Goal: Task Accomplishment & Management: Complete application form

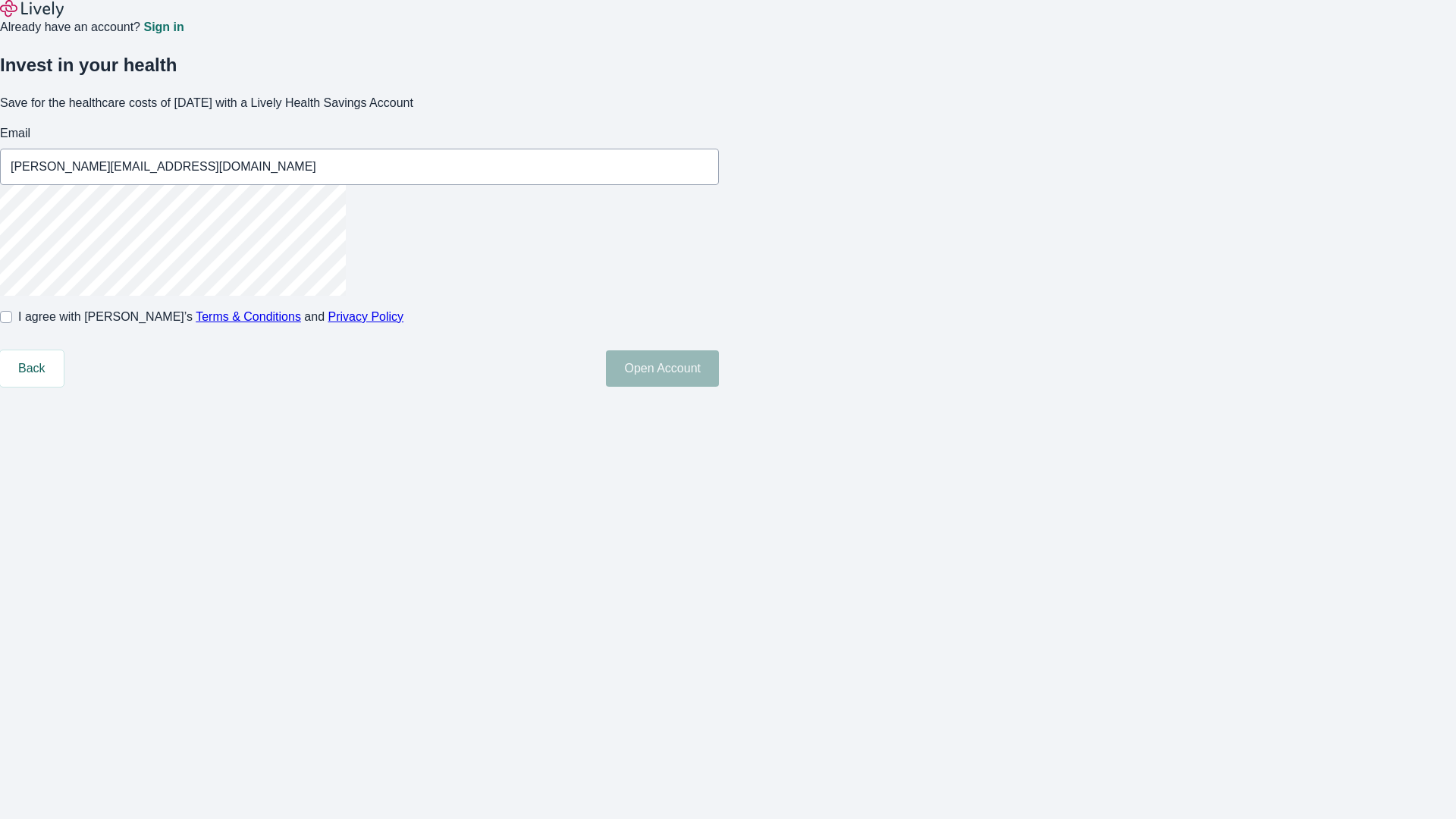
click at [12, 323] on input "I agree with Lively’s Terms & Conditions and Privacy Policy" at bounding box center [6, 317] width 12 height 12
checkbox input "true"
click at [719, 387] on button "Open Account" at bounding box center [662, 368] width 113 height 36
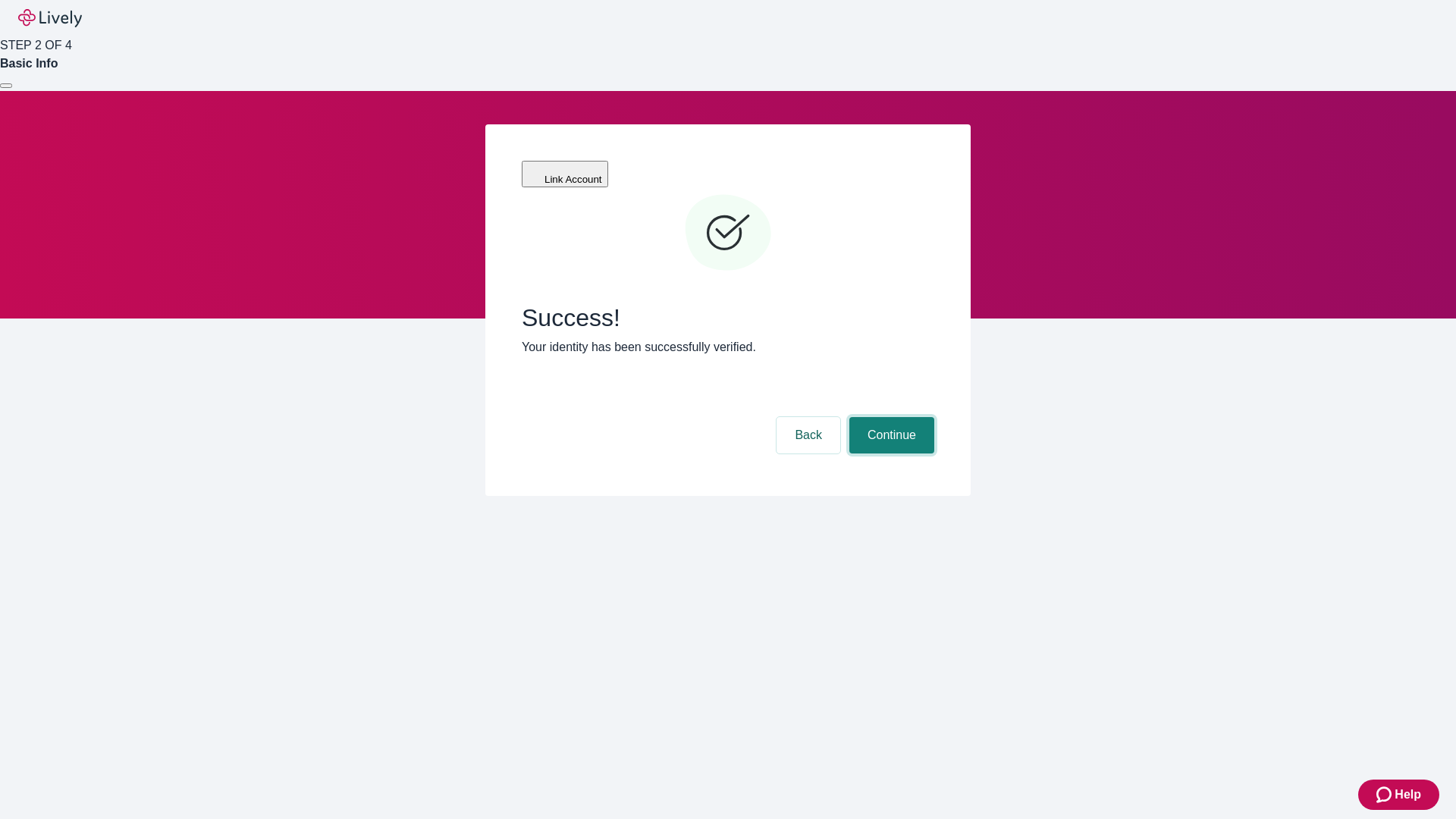
click at [890, 417] on button "Continue" at bounding box center [891, 435] width 85 height 36
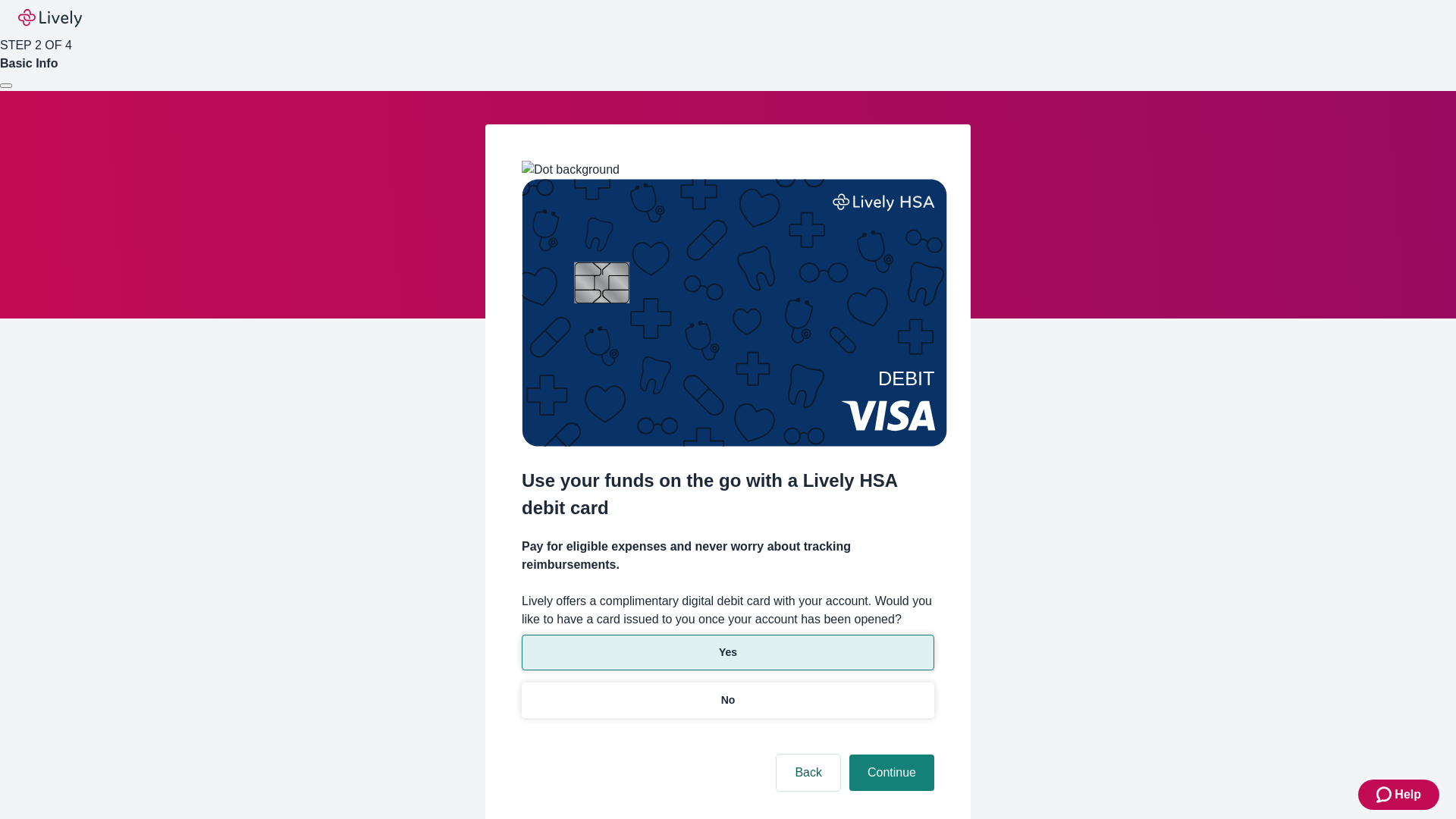
click at [727, 644] on p "Yes" at bounding box center [728, 652] width 18 height 16
click at [890, 754] on button "Continue" at bounding box center [891, 772] width 85 height 36
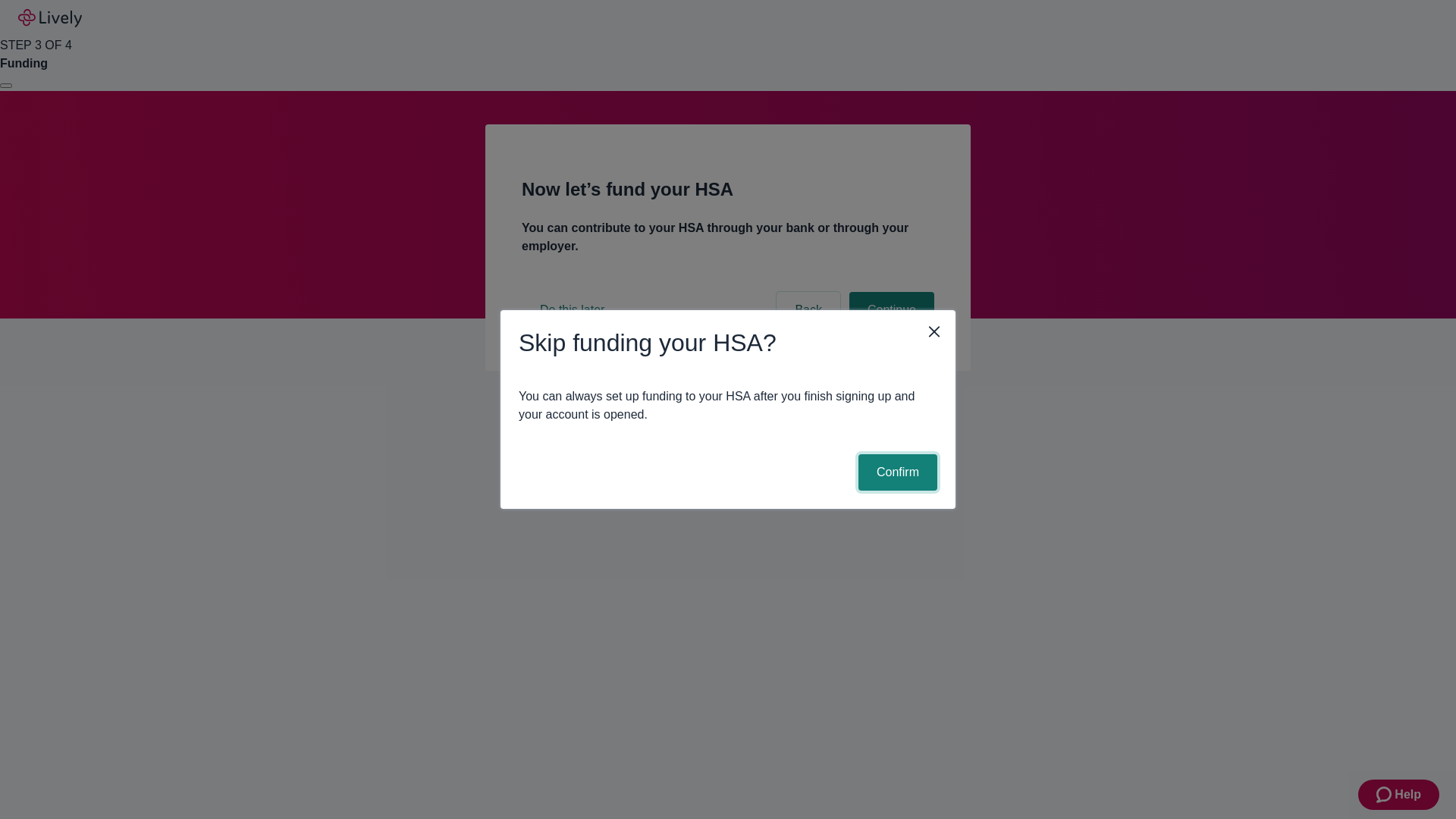
click at [895, 473] on button "Confirm" at bounding box center [898, 472] width 79 height 36
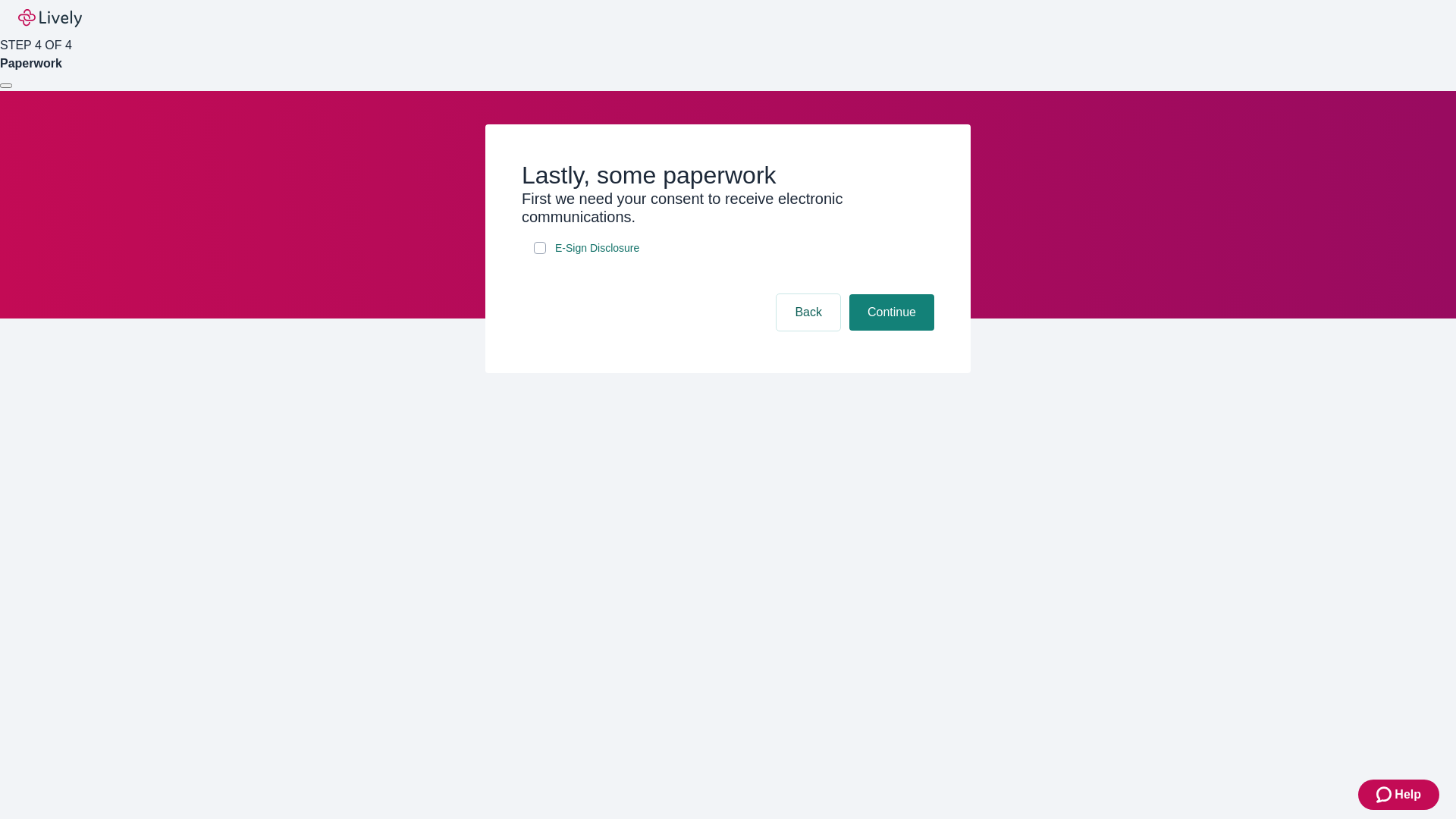
click at [540, 254] on input "E-Sign Disclosure" at bounding box center [539, 248] width 12 height 12
checkbox input "true"
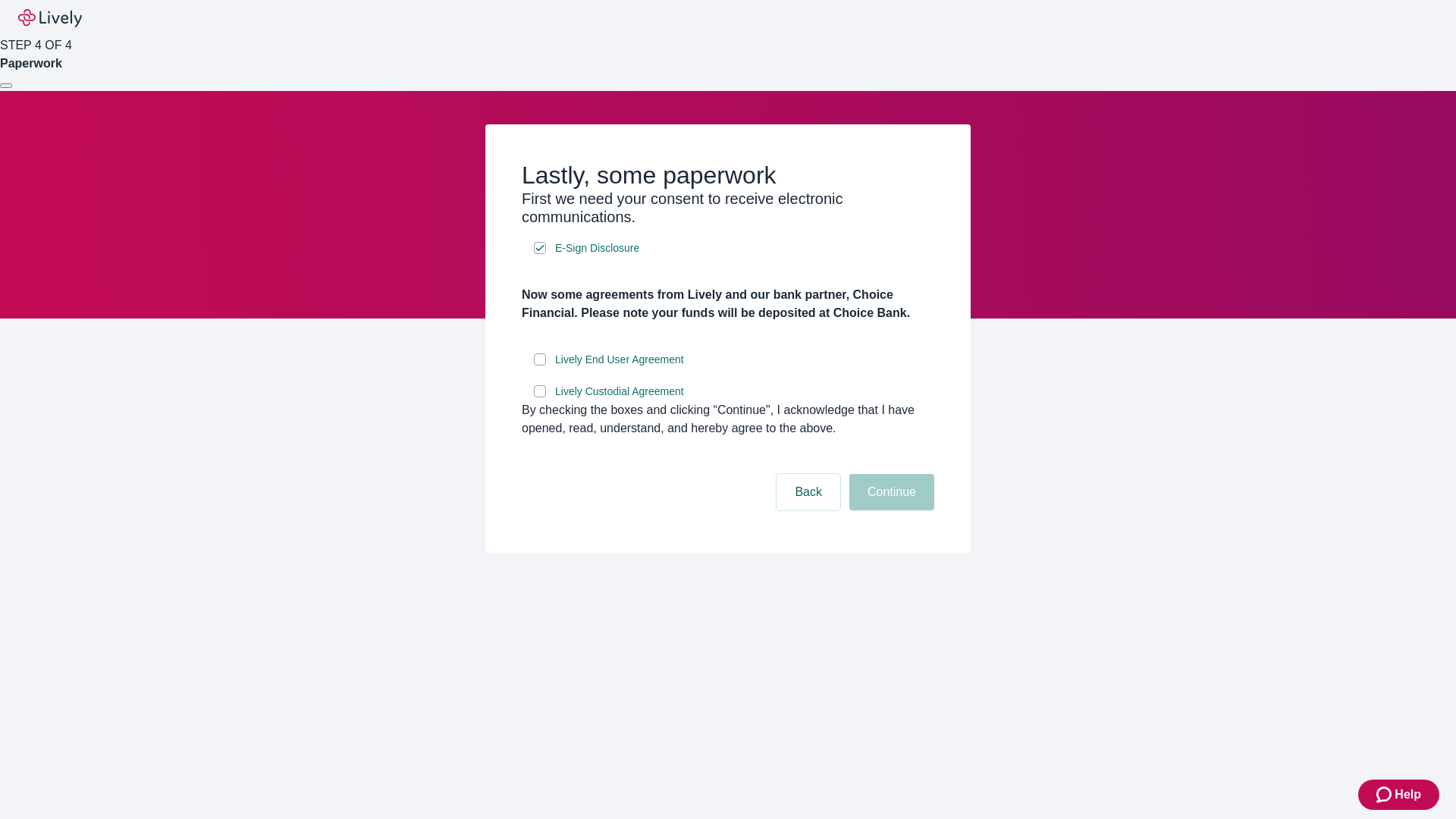
click at [540, 365] on input "Lively End User Agreement" at bounding box center [539, 359] width 12 height 12
checkbox input "true"
click at [540, 397] on input "Lively Custodial Agreement" at bounding box center [539, 391] width 12 height 12
checkbox input "true"
click at [890, 510] on button "Continue" at bounding box center [891, 492] width 85 height 36
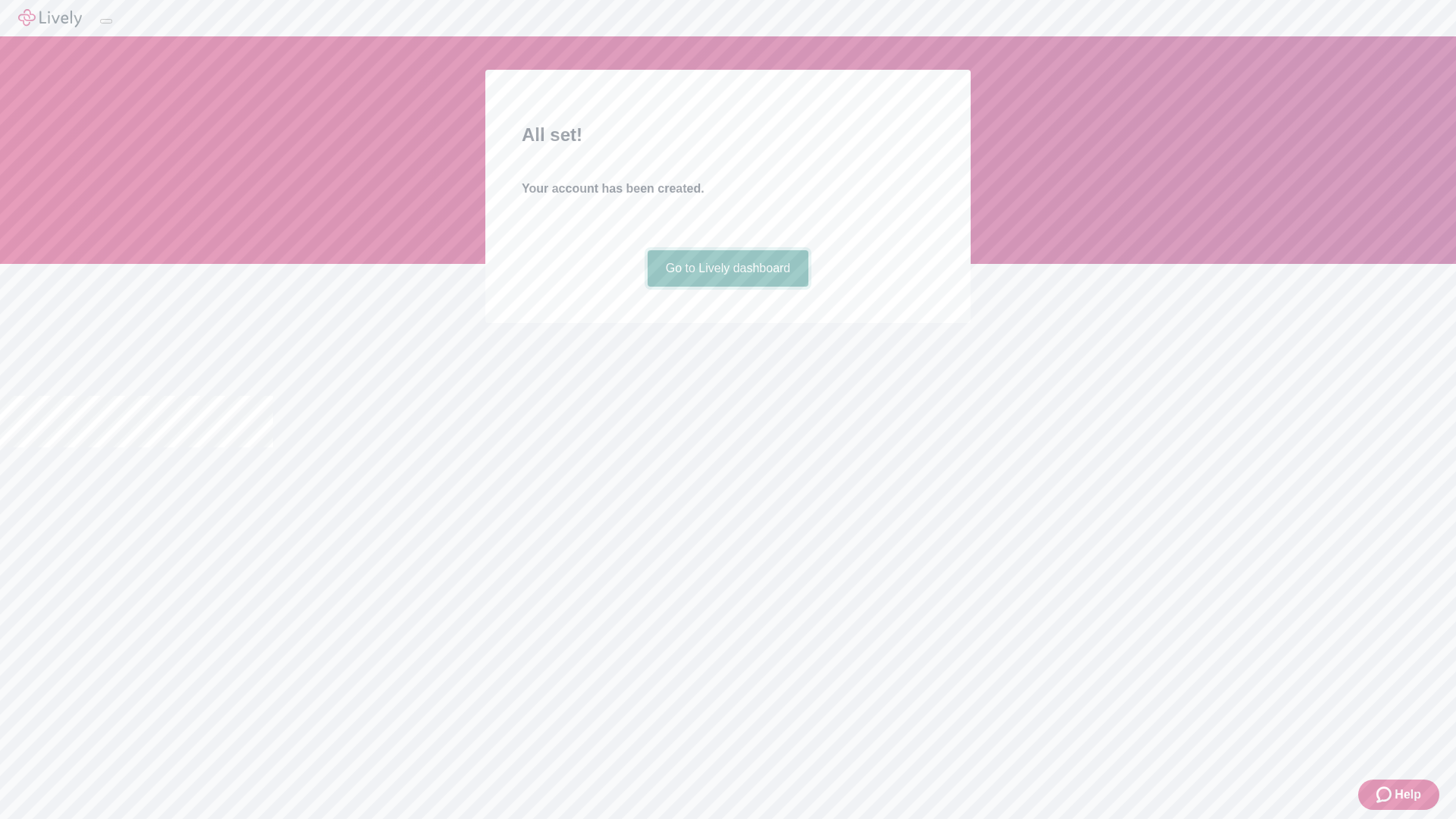
click at [727, 286] on link "Go to Lively dashboard" at bounding box center [728, 268] width 162 height 36
